Goal: Information Seeking & Learning: Learn about a topic

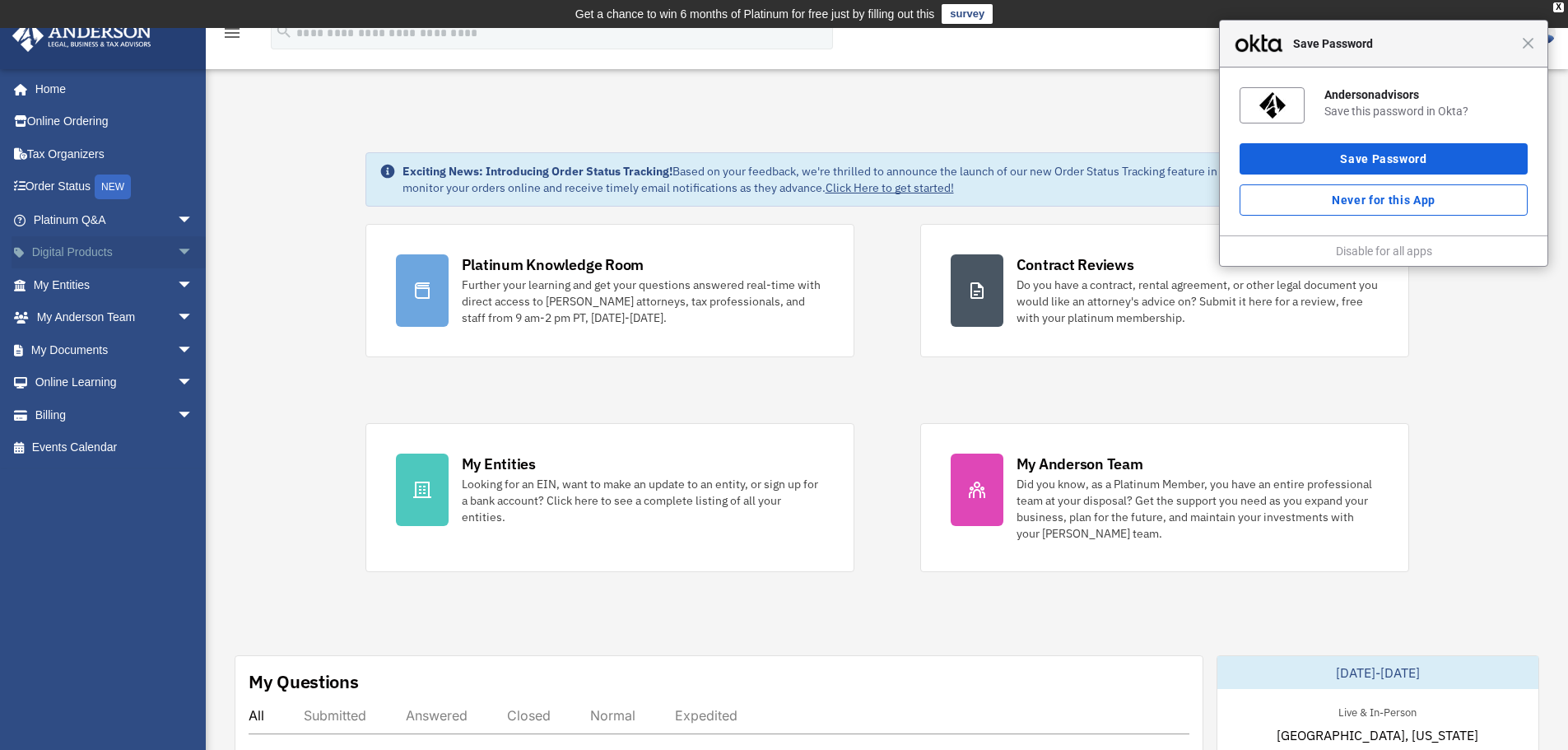
click at [85, 257] on link "Digital Products arrow_drop_down" at bounding box center [115, 253] width 207 height 33
click at [177, 243] on span "arrow_drop_down" at bounding box center [193, 254] width 33 height 34
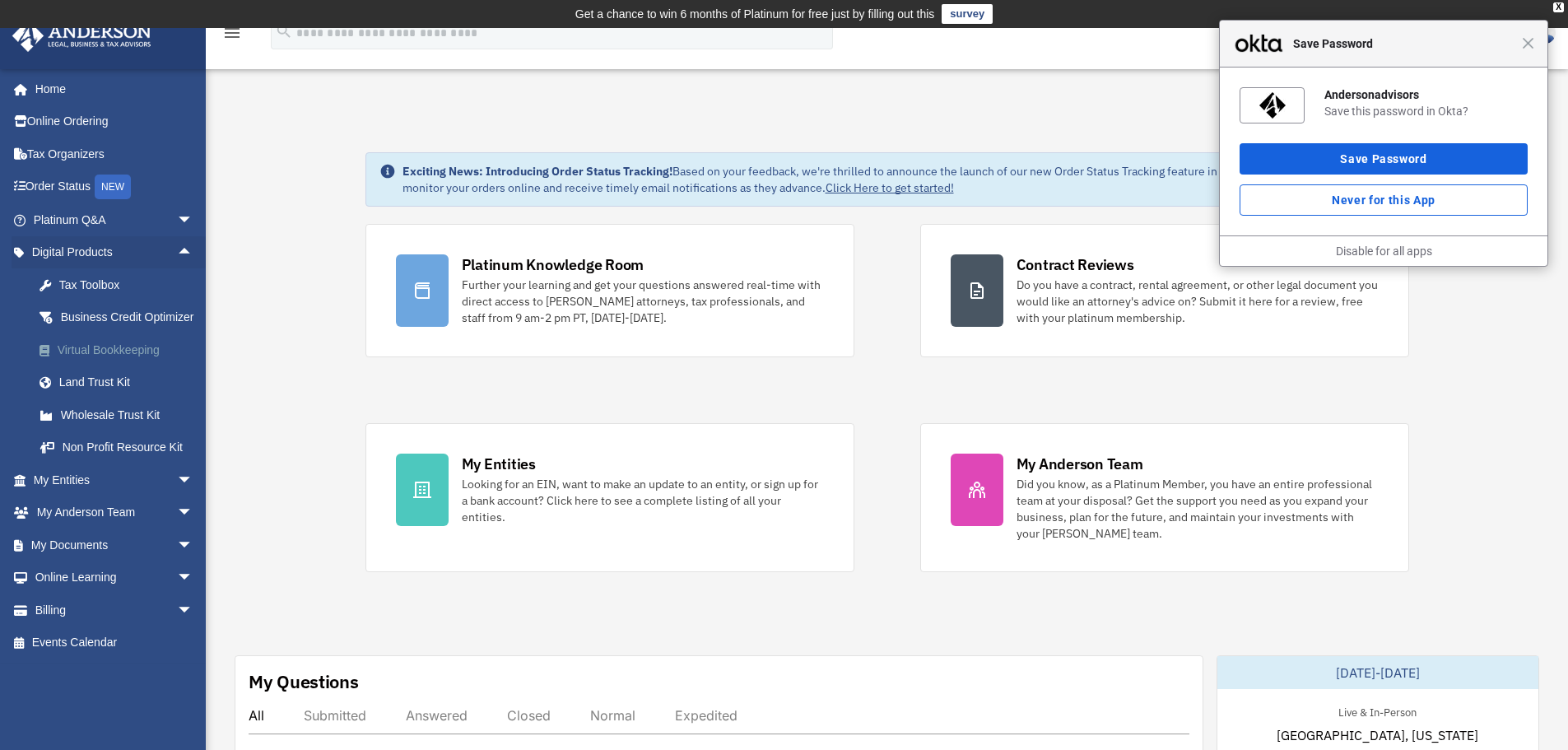
click at [121, 361] on div "Virtual Bookkeeping" at bounding box center [128, 350] width 140 height 20
click at [67, 238] on link "Digital Products arrow_drop_up" at bounding box center [115, 253] width 207 height 33
click at [110, 361] on div "Virtual Bookkeeping" at bounding box center [128, 350] width 140 height 20
click at [1526, 46] on span "Close" at bounding box center [1527, 43] width 13 height 13
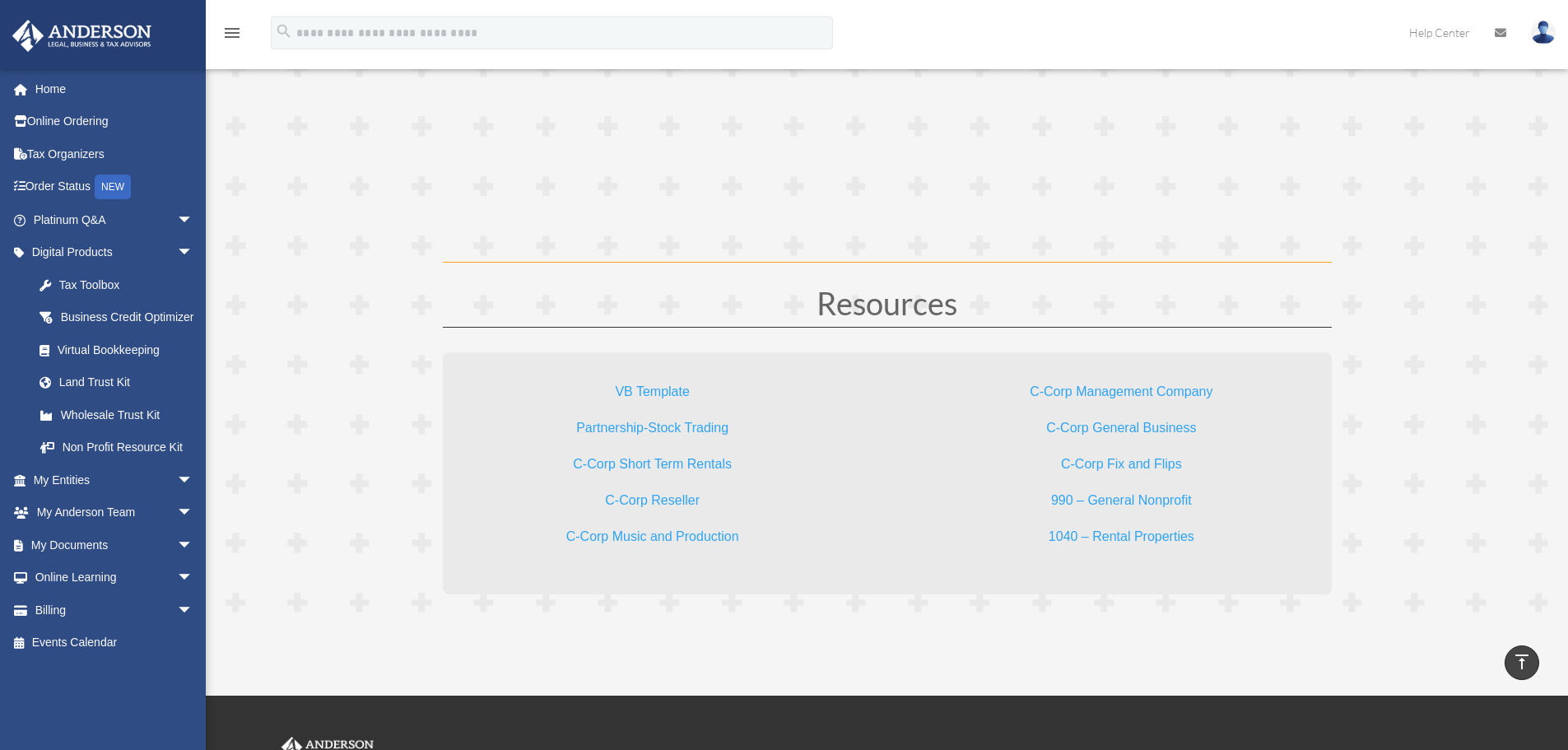
scroll to position [5023, 0]
